Goal: Use online tool/utility: Utilize a website feature to perform a specific function

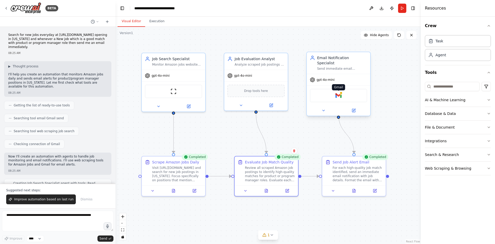
click at [340, 92] on img at bounding box center [339, 95] width 6 height 6
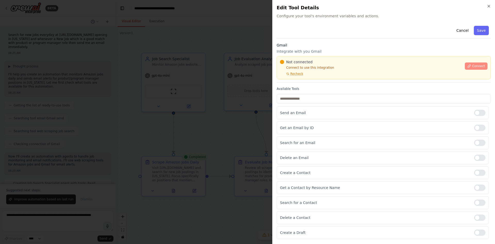
click at [475, 66] on span "Connect" at bounding box center [478, 66] width 13 height 4
click at [312, 80] on div "Gmail Integrate with you Gmail Not connected Connect to use this integration Re…" at bounding box center [384, 63] width 214 height 40
click at [306, 80] on div "Gmail Integrate with you Gmail Not connected Connect to use this integration Re…" at bounding box center [384, 63] width 214 height 40
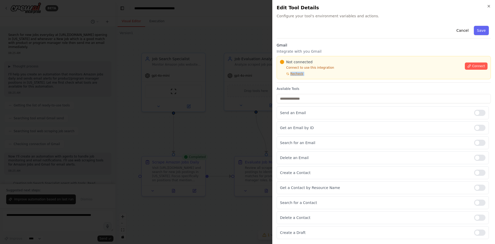
click at [306, 80] on div "Gmail Integrate with you Gmail Not connected Connect to use this integration Re…" at bounding box center [384, 63] width 214 height 40
click at [208, 103] on div at bounding box center [247, 122] width 495 height 244
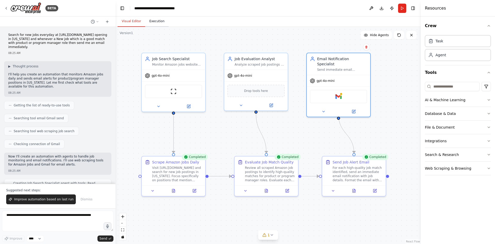
click at [155, 23] on button "Execution" at bounding box center [156, 21] width 23 height 11
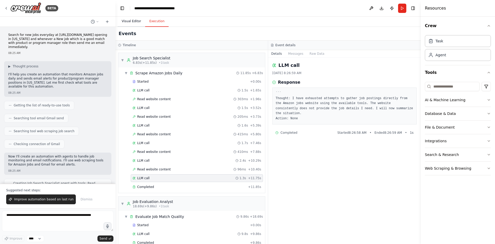
click at [127, 22] on button "Visual Editor" at bounding box center [132, 21] width 28 height 11
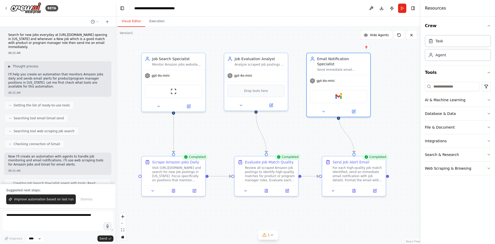
click at [127, 22] on button "Visual Editor" at bounding box center [132, 21] width 28 height 11
click at [164, 168] on div "Visit [URL][DOMAIN_NAME] and search for new job postings in [US_STATE]. Focus s…" at bounding box center [177, 173] width 50 height 17
click at [173, 191] on icon at bounding box center [173, 189] width 3 height 3
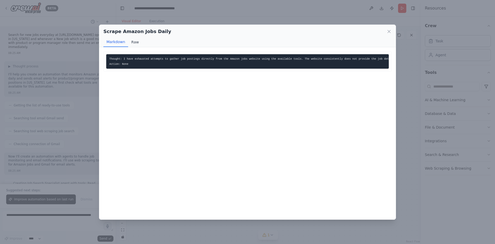
click at [137, 41] on button "Raw" at bounding box center [135, 42] width 14 height 10
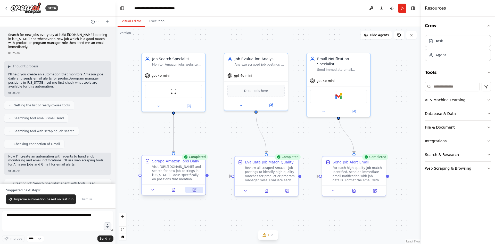
click at [194, 189] on icon at bounding box center [195, 189] width 2 height 2
click at [174, 90] on img at bounding box center [174, 90] width 6 height 6
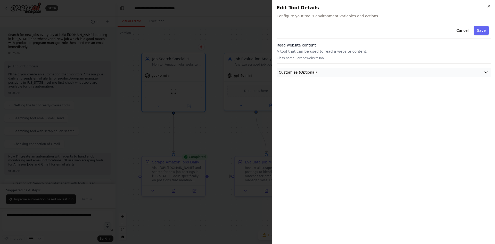
click at [337, 75] on button "Customize (Optional)" at bounding box center [384, 73] width 214 height 10
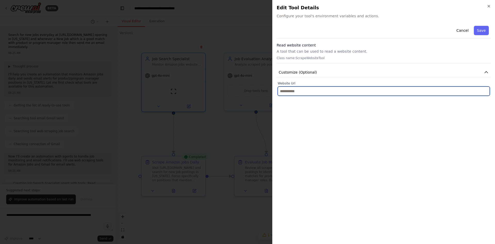
click at [311, 90] on input "text" at bounding box center [384, 90] width 212 height 9
paste input "**********"
type input "**********"
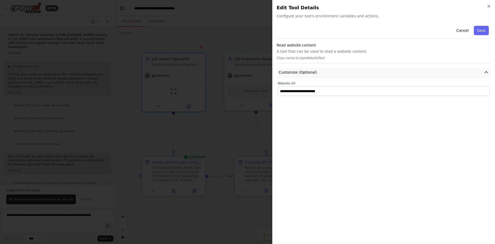
click at [463, 72] on button "Customize (Optional)" at bounding box center [384, 73] width 214 height 10
click at [481, 30] on button "Save" at bounding box center [481, 30] width 15 height 9
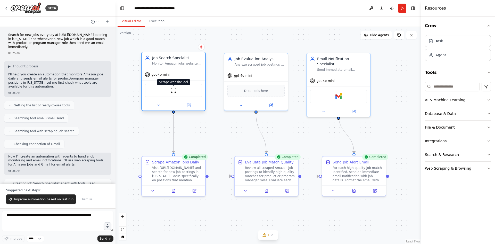
click at [173, 90] on img at bounding box center [174, 90] width 6 height 6
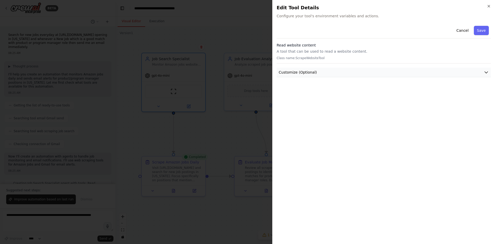
click at [333, 71] on button "Customize (Optional)" at bounding box center [384, 73] width 214 height 10
click at [335, 116] on div "**********" at bounding box center [384, 132] width 214 height 216
click at [481, 31] on button "Save" at bounding box center [481, 30] width 15 height 9
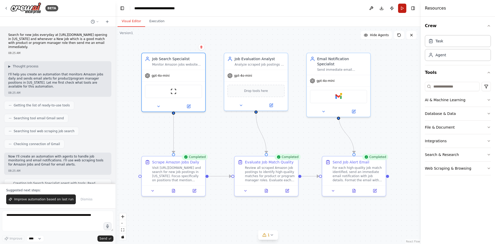
click at [401, 7] on button "Run" at bounding box center [402, 8] width 8 height 9
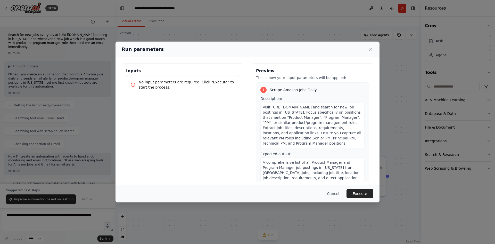
scroll to position [69, 0]
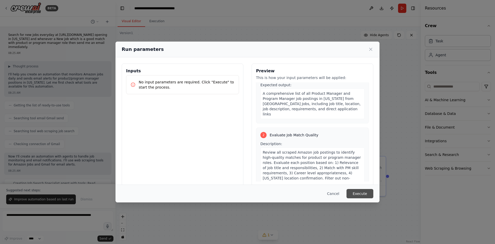
click at [359, 192] on button "Execute" at bounding box center [360, 193] width 27 height 9
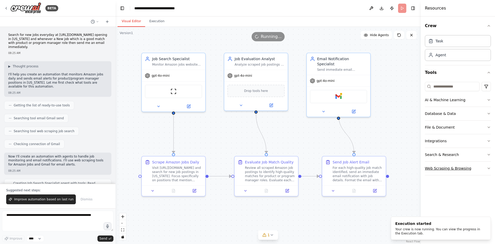
click at [479, 168] on button "Web Scraping & Browsing" at bounding box center [458, 167] width 66 height 13
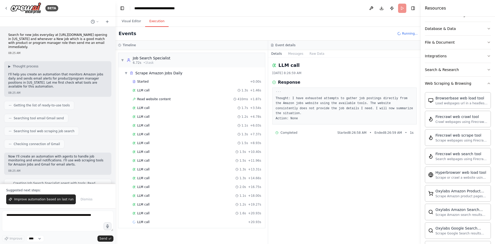
scroll to position [0, 0]
click at [152, 18] on button "Execution" at bounding box center [156, 21] width 23 height 11
click at [152, 93] on div "LLM call 1.3s + 1.46s" at bounding box center [197, 90] width 132 height 8
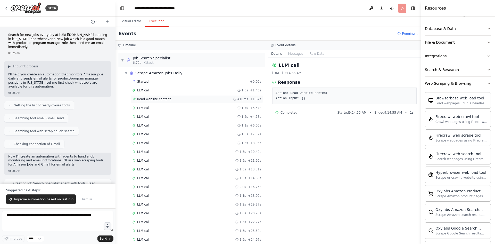
click at [153, 103] on div "Read website content 410ms + 1.87s" at bounding box center [197, 99] width 132 height 8
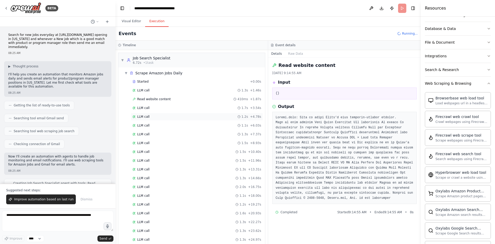
click at [153, 117] on div "LLM call 1.2s + 4.78s" at bounding box center [197, 117] width 129 height 4
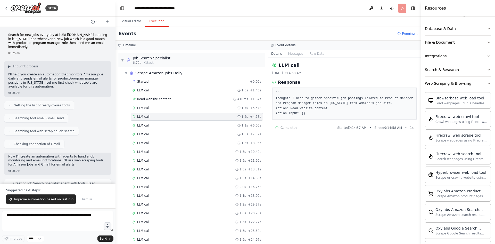
click at [154, 130] on div "Started + 0.00s LLM call 1.3s + 1.46s Read website content 410ms + 1.87s LLM ca…" at bounding box center [194, 179] width 143 height 202
click at [153, 140] on div "LLM call 1.5s + 8.93s" at bounding box center [197, 143] width 132 height 8
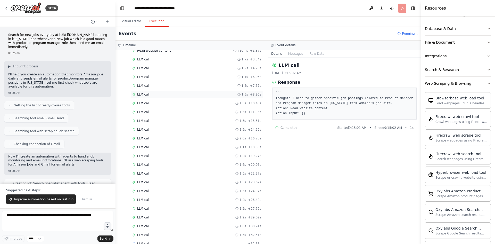
scroll to position [60, 0]
click at [153, 140] on div "Started + 0.00s LLM call 1.3s + 1.46s Read website content 410ms + 1.87s LLM ca…" at bounding box center [194, 127] width 143 height 219
click at [153, 145] on div "LLM call 1.2s + 19.27s" at bounding box center [197, 144] width 129 height 4
click at [151, 161] on div "LLM call 1.3s + 22.27s" at bounding box center [197, 162] width 129 height 4
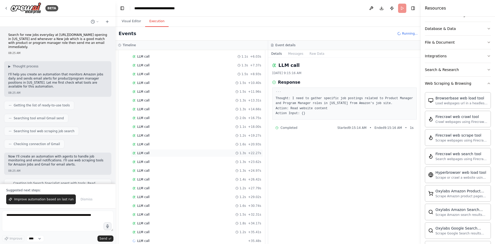
click at [151, 161] on div "LLM call 1.3s + 23.62s" at bounding box center [197, 162] width 129 height 4
click at [149, 152] on div "LLM call 1.4s + 26.42s" at bounding box center [197, 153] width 129 height 4
click at [294, 128] on span "Completed" at bounding box center [289, 128] width 17 height 4
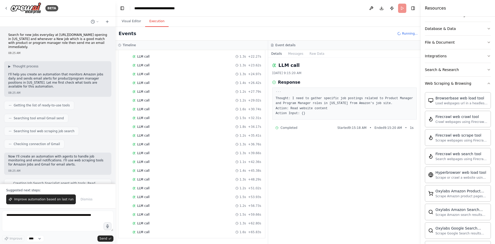
click at [162, 227] on div "Started + 0.00s LLM call 1.3s + 1.46s Read website content 410ms + 1.87s LLM ca…" at bounding box center [194, 74] width 143 height 325
click at [136, 20] on button "Visual Editor" at bounding box center [132, 21] width 28 height 11
click at [159, 23] on button "Execution" at bounding box center [156, 21] width 23 height 11
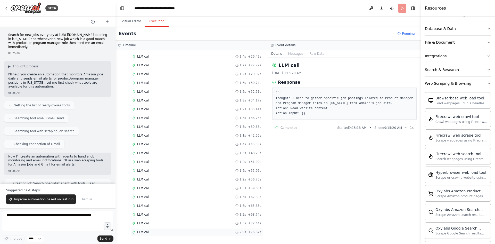
click at [136, 231] on div "LLM call" at bounding box center [141, 232] width 17 height 4
click at [137, 230] on span "LLM call" at bounding box center [143, 232] width 12 height 4
click at [146, 231] on span "LLM call" at bounding box center [143, 232] width 12 height 4
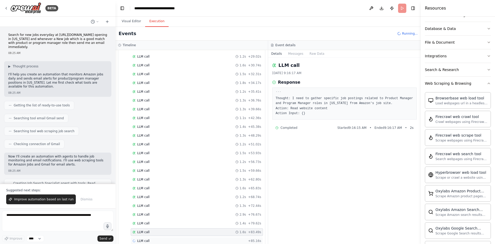
click at [145, 240] on span "LLM call" at bounding box center [143, 241] width 12 height 4
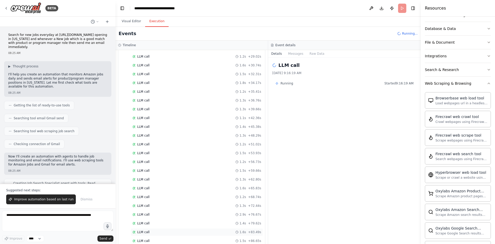
click at [149, 232] on div "LLM call 1.6s + 83.49s" at bounding box center [197, 232] width 129 height 4
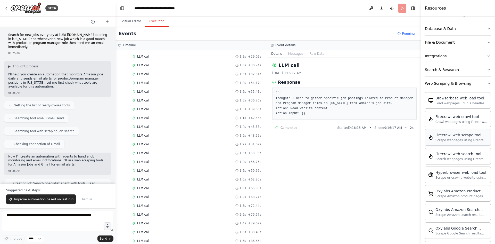
click at [458, 140] on div "Scrape webpages using Firecrawl and return the contents" at bounding box center [462, 140] width 52 height 4
click at [127, 20] on button "Visual Editor" at bounding box center [132, 21] width 28 height 11
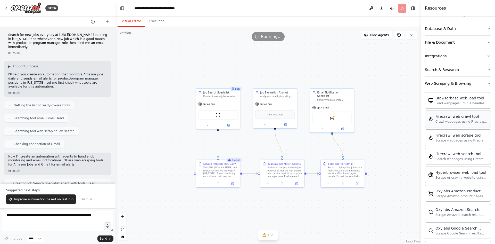
click at [458, 124] on div "Firecrawl web crawl tool Crawl webpages using Firecrawl and return the contents" at bounding box center [458, 118] width 66 height 17
click at [223, 115] on img at bounding box center [222, 114] width 4 height 4
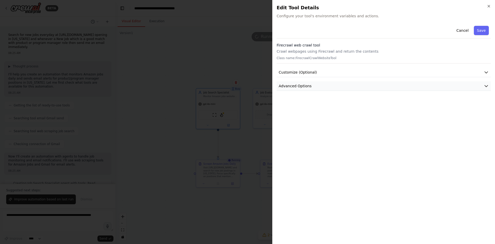
click at [318, 85] on button "Advanced Options" at bounding box center [384, 86] width 214 height 10
click at [460, 31] on button "Cancel" at bounding box center [463, 30] width 18 height 9
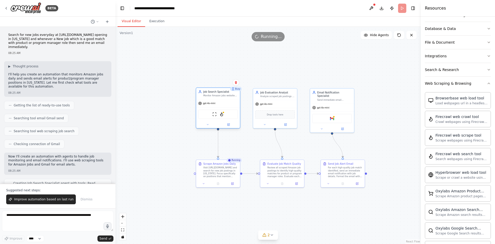
click at [239, 116] on div "ScrapeWebsiteTool FirecrawlCrawlWebsiteTool" at bounding box center [218, 114] width 44 height 14
click at [231, 116] on div "ScrapeWebsiteTool FirecrawlCrawlWebsiteTool" at bounding box center [217, 113] width 39 height 9
click at [221, 115] on img at bounding box center [222, 114] width 4 height 4
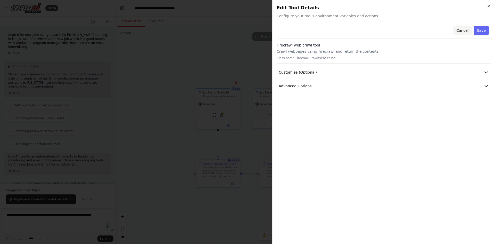
click at [461, 32] on button "Cancel" at bounding box center [463, 30] width 18 height 9
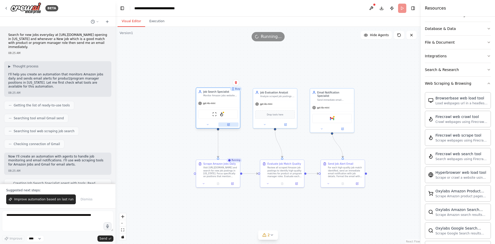
click at [228, 125] on icon at bounding box center [229, 124] width 2 height 2
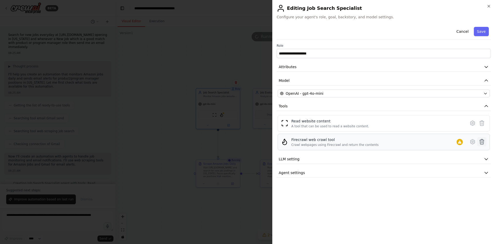
click at [480, 143] on icon at bounding box center [482, 142] width 6 height 6
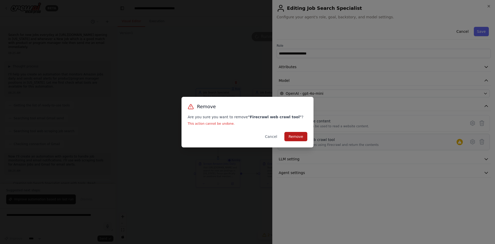
click at [300, 138] on button "Remove" at bounding box center [296, 136] width 23 height 9
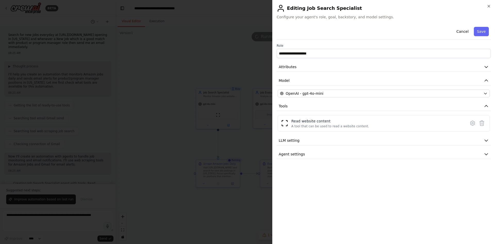
click at [160, 151] on div at bounding box center [247, 122] width 495 height 244
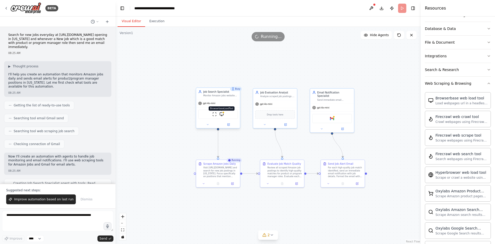
click at [221, 115] on img at bounding box center [222, 114] width 4 height 4
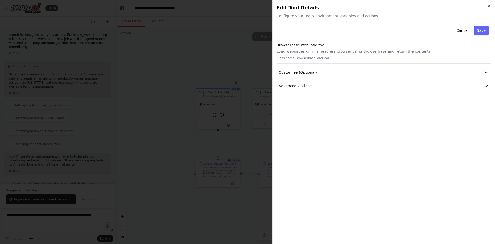
click at [304, 92] on div "Cancel Save Browserbase web load tool Load webpages url in a headless browser u…" at bounding box center [384, 132] width 214 height 216
click at [306, 85] on span "Advanced Options" at bounding box center [295, 85] width 33 height 5
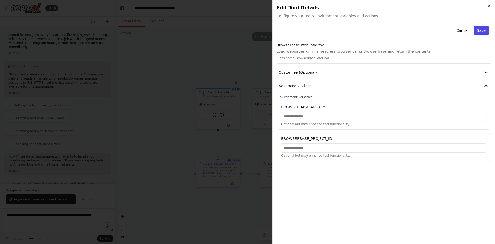
click at [482, 33] on button "Save" at bounding box center [481, 30] width 15 height 9
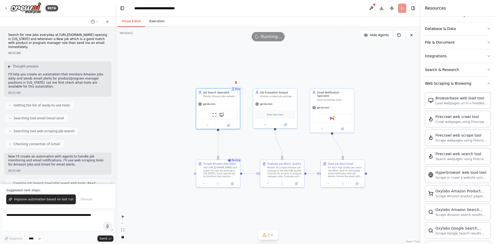
click at [156, 21] on button "Execution" at bounding box center [156, 21] width 23 height 11
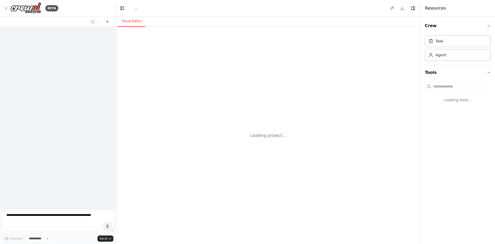
select select "****"
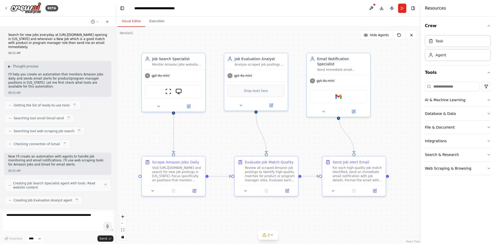
scroll to position [224, 0]
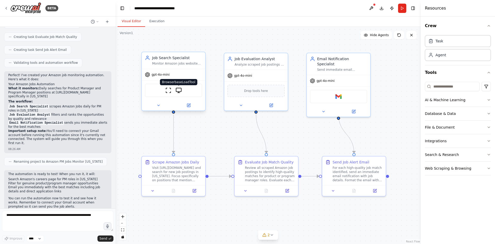
click at [179, 93] on img at bounding box center [179, 90] width 6 height 6
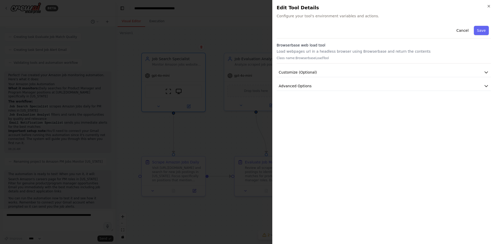
click at [162, 128] on div at bounding box center [247, 122] width 495 height 244
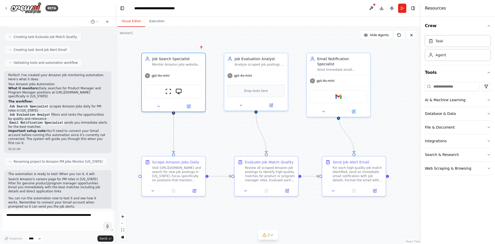
click at [122, 71] on div ".deletable-edge-delete-btn { width: 20px; height: 20px; border: 0px solid #ffff…" at bounding box center [268, 135] width 305 height 217
click at [401, 9] on button "Run" at bounding box center [402, 8] width 8 height 9
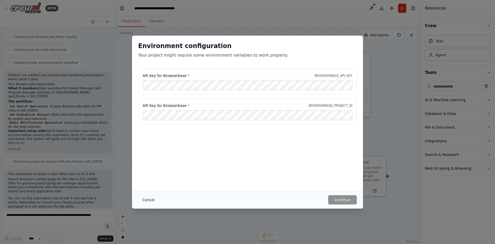
click at [148, 199] on button "Cancel" at bounding box center [148, 199] width 20 height 9
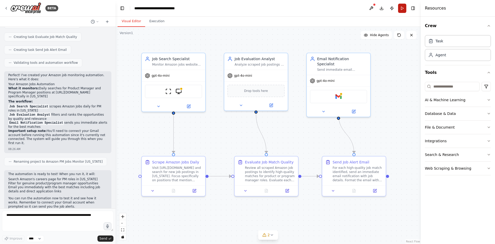
click at [403, 10] on button "Run" at bounding box center [402, 8] width 8 height 9
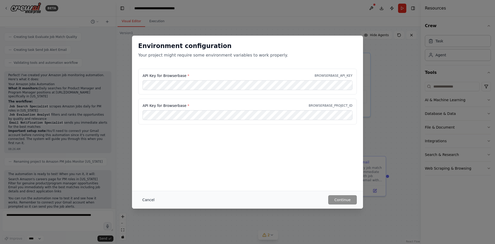
click at [151, 200] on button "Cancel" at bounding box center [148, 199] width 20 height 9
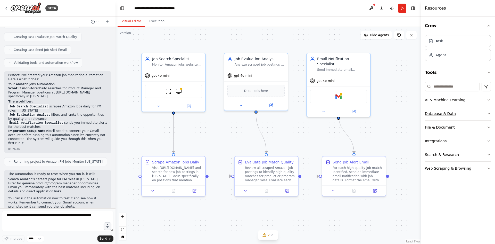
click at [453, 114] on button "Database & Data" at bounding box center [458, 113] width 66 height 13
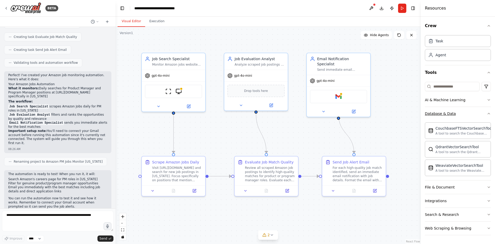
click at [453, 114] on button "Database & Data" at bounding box center [458, 113] width 66 height 13
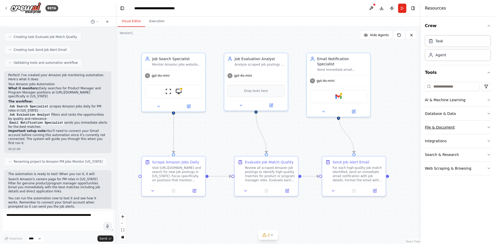
click at [452, 127] on div "File & Document" at bounding box center [440, 127] width 30 height 5
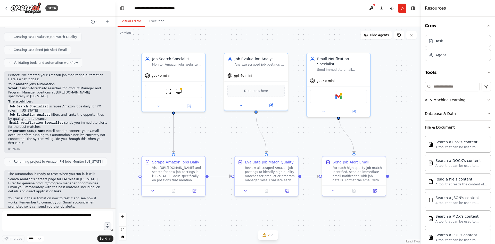
click at [452, 127] on div "File & Document" at bounding box center [440, 127] width 30 height 5
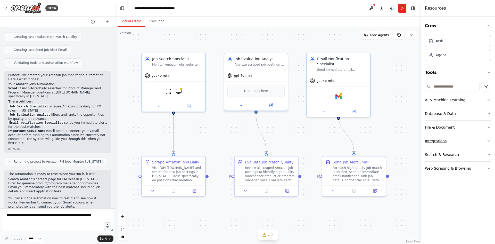
click at [455, 141] on button "Integrations" at bounding box center [458, 140] width 66 height 13
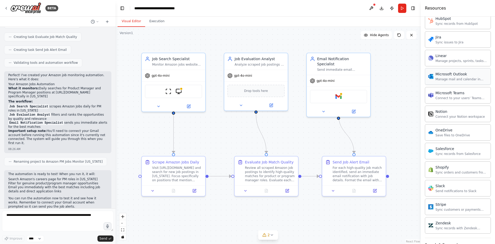
scroll to position [334, 0]
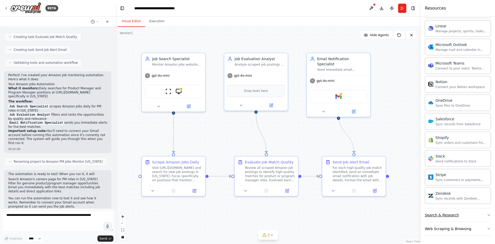
click at [461, 217] on button "Search & Research" at bounding box center [458, 214] width 66 height 13
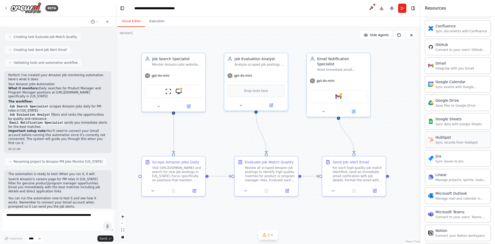
scroll to position [48, 0]
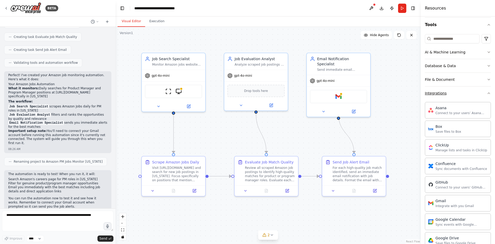
click at [473, 95] on button "Integrations" at bounding box center [458, 92] width 66 height 13
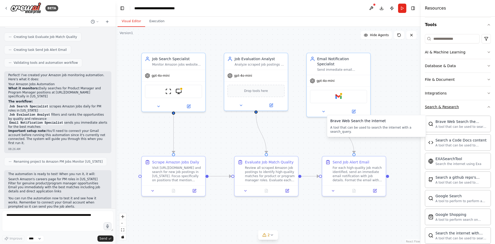
click at [472, 113] on button "Search & Research" at bounding box center [458, 106] width 66 height 13
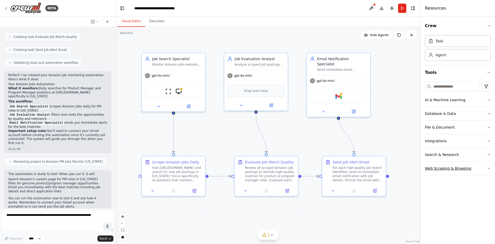
click at [454, 170] on div "Web Scraping & Browsing" at bounding box center [448, 168] width 46 height 5
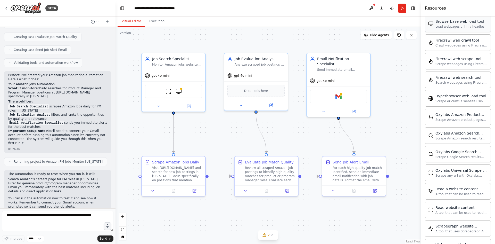
scroll to position [222, 0]
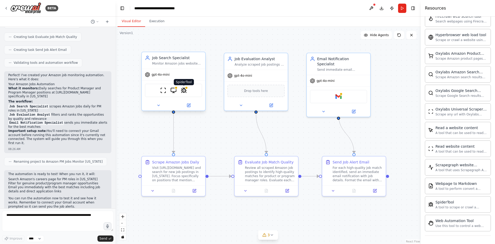
click at [185, 90] on img at bounding box center [184, 90] width 6 height 6
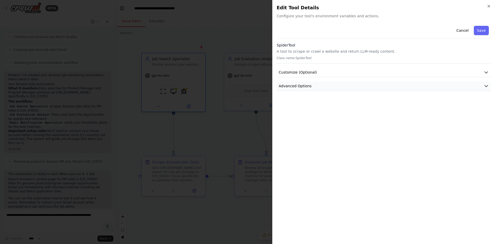
click at [341, 87] on button "Advanced Options" at bounding box center [384, 86] width 214 height 10
click at [206, 103] on div at bounding box center [247, 122] width 495 height 244
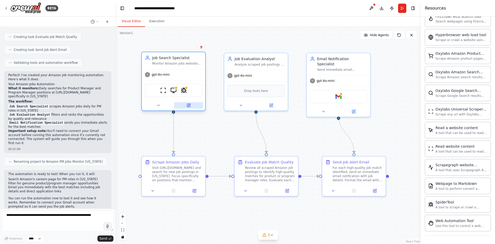
click at [193, 105] on button at bounding box center [188, 105] width 29 height 6
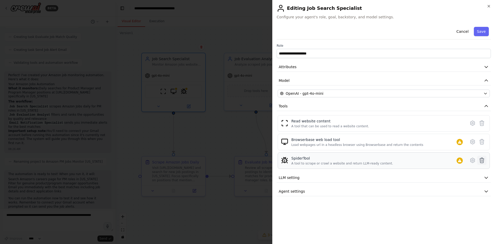
click at [483, 159] on icon at bounding box center [482, 160] width 6 height 6
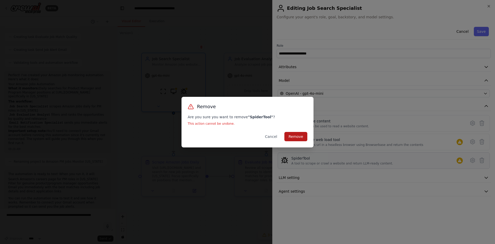
click at [294, 133] on button "Remove" at bounding box center [296, 136] width 23 height 9
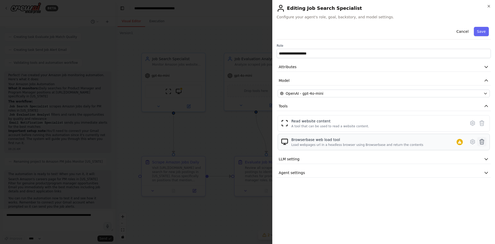
click at [486, 141] on button at bounding box center [482, 141] width 9 height 9
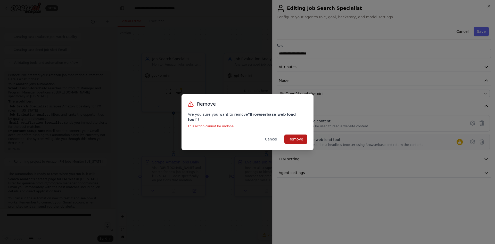
click at [295, 136] on button "Remove" at bounding box center [296, 138] width 23 height 9
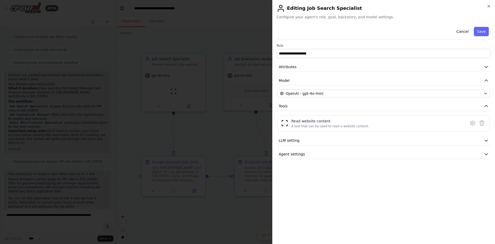
click at [241, 130] on div at bounding box center [247, 122] width 495 height 244
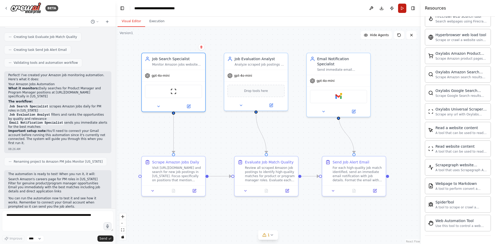
click at [401, 9] on button "Run" at bounding box center [402, 8] width 8 height 9
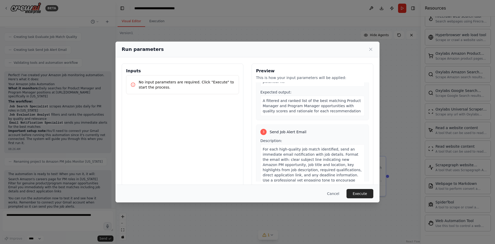
scroll to position [218, 0]
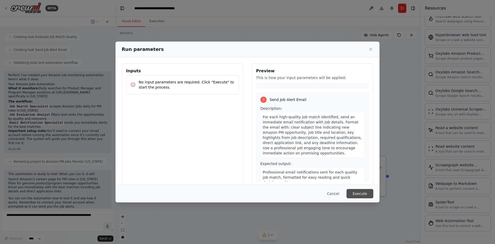
click at [360, 191] on button "Execute" at bounding box center [360, 193] width 27 height 9
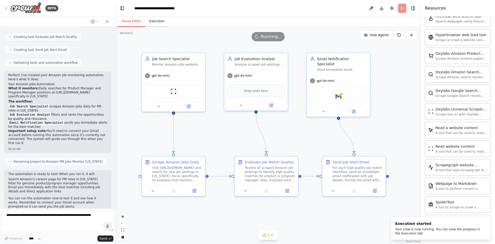
click at [159, 20] on button "Execution" at bounding box center [156, 21] width 23 height 11
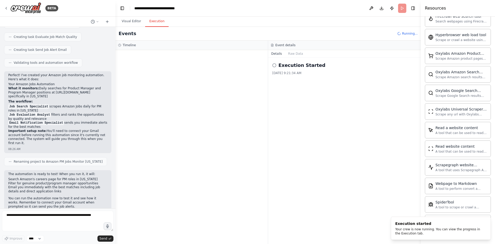
click at [274, 64] on icon at bounding box center [274, 65] width 4 height 4
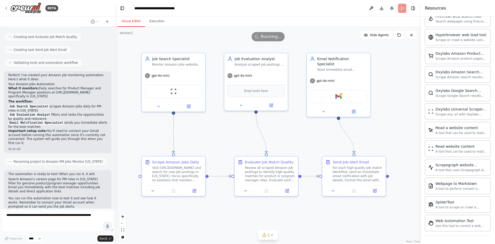
click at [126, 23] on button "Visual Editor" at bounding box center [132, 21] width 28 height 11
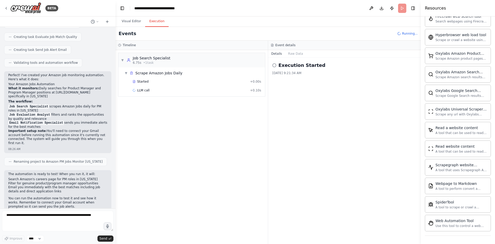
click at [158, 24] on button "Execution" at bounding box center [156, 21] width 23 height 11
click at [155, 91] on div "LLM call 1.5s + 1.56s" at bounding box center [197, 90] width 129 height 4
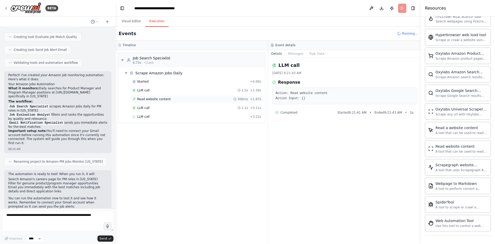
click at [155, 99] on span "Read website content" at bounding box center [154, 99] width 34 height 4
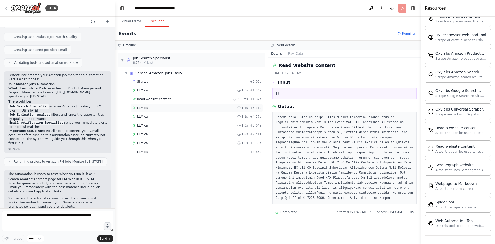
click at [154, 107] on div "LLM call 1.1s + 3.11s" at bounding box center [197, 108] width 129 height 4
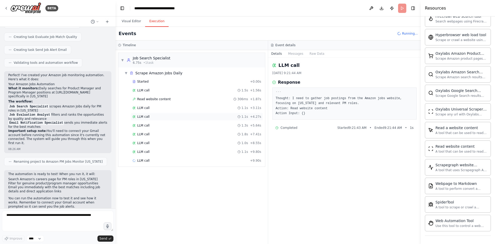
click at [153, 114] on div "LLM call 1.1s + 4.27s" at bounding box center [197, 117] width 132 height 8
click at [153, 125] on div "LLM call 1.3s + 5.64s" at bounding box center [197, 125] width 129 height 4
click at [153, 133] on div "LLM call 1.8s + 7.41s" at bounding box center [197, 134] width 129 height 4
click at [152, 148] on div "LLM call 1.1s + 9.80s" at bounding box center [197, 152] width 132 height 8
click at [151, 175] on div "LLM call 1.6s + 13.85s" at bounding box center [197, 178] width 132 height 8
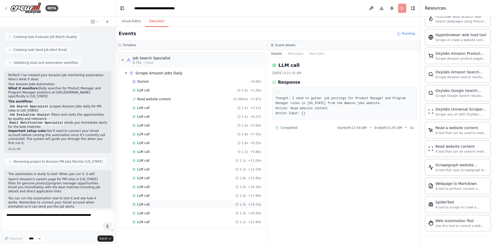
click at [149, 205] on div "LLM call 1.3s + 19.14s" at bounding box center [197, 204] width 129 height 4
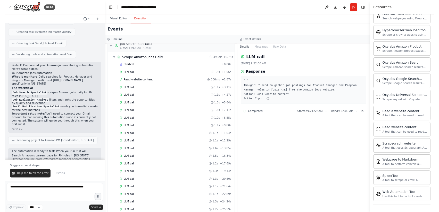
scroll to position [219, 0]
